Goal: Task Accomplishment & Management: Manage account settings

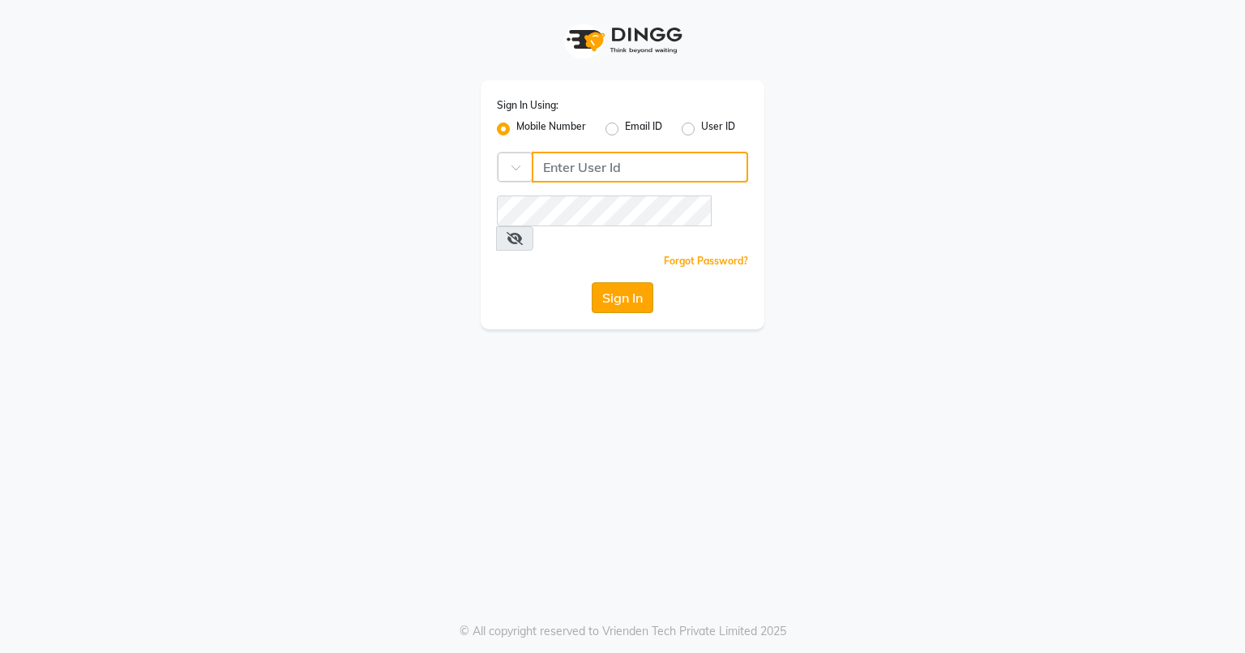
type input "8580774121"
click at [643, 282] on button "Sign In" at bounding box center [623, 297] width 62 height 31
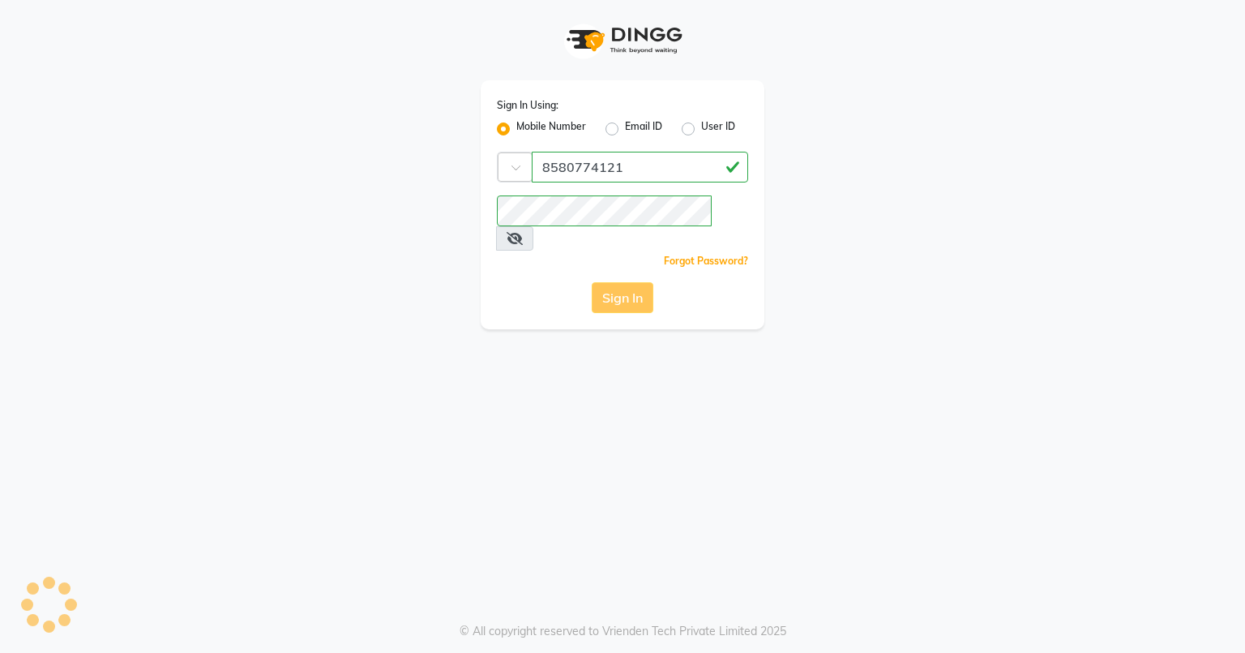
click at [628, 282] on div "Sign In" at bounding box center [622, 297] width 251 height 31
click at [645, 282] on div "Sign In" at bounding box center [622, 297] width 251 height 31
click at [640, 282] on div "Sign In" at bounding box center [622, 297] width 251 height 31
click at [639, 282] on div "Sign In" at bounding box center [622, 297] width 251 height 31
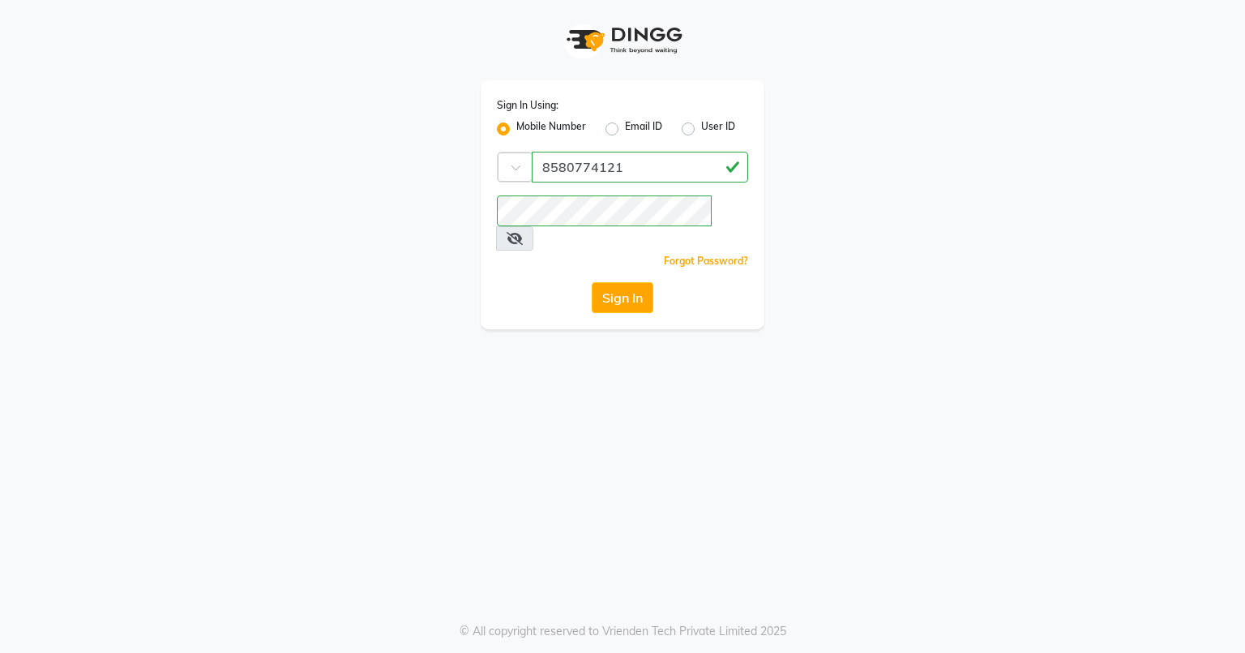
click at [995, 302] on div "Sign In Using: Mobile Number Email ID User ID Country Code × 8580774121 Remembe…" at bounding box center [623, 164] width 924 height 329
click at [629, 282] on button "Sign In" at bounding box center [623, 297] width 62 height 31
click at [630, 282] on button "Sign In" at bounding box center [623, 297] width 62 height 31
click at [630, 282] on div "Sign In" at bounding box center [622, 297] width 251 height 31
click at [616, 282] on button "Sign In" at bounding box center [623, 297] width 62 height 31
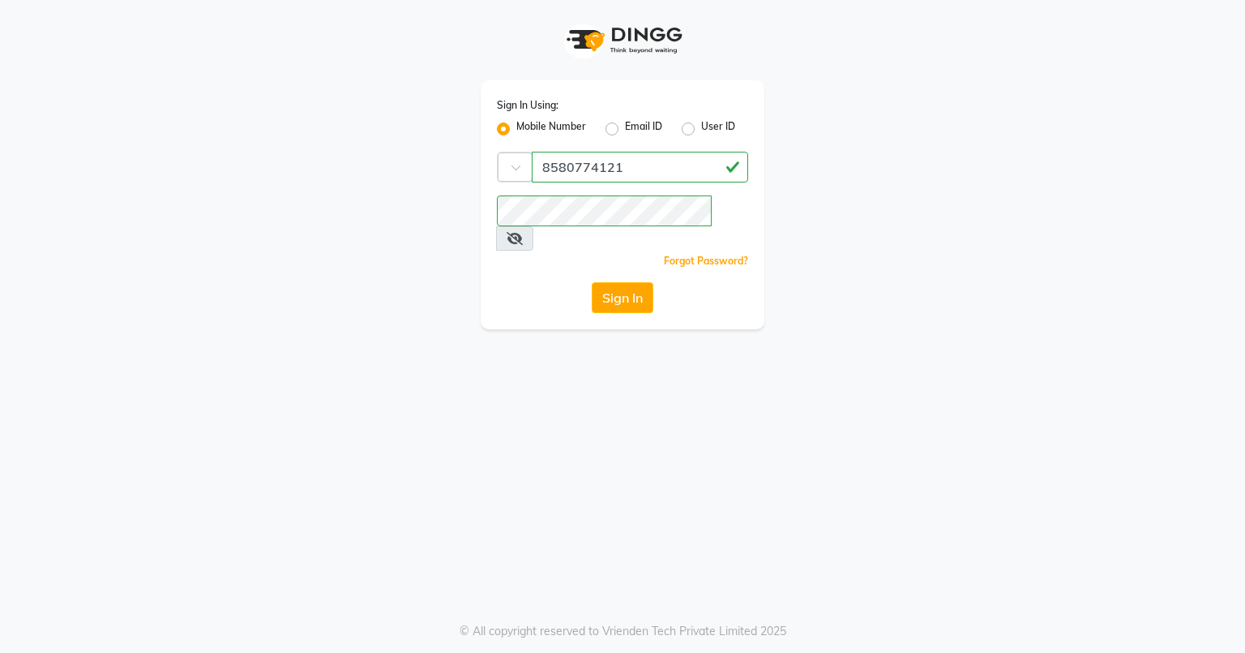
click at [648, 282] on button "Sign In" at bounding box center [623, 297] width 62 height 31
click at [649, 282] on button "Sign In" at bounding box center [623, 297] width 62 height 31
click at [615, 282] on button "Sign In" at bounding box center [623, 297] width 62 height 31
